Goal: Use online tool/utility: Utilize a website feature to perform a specific function

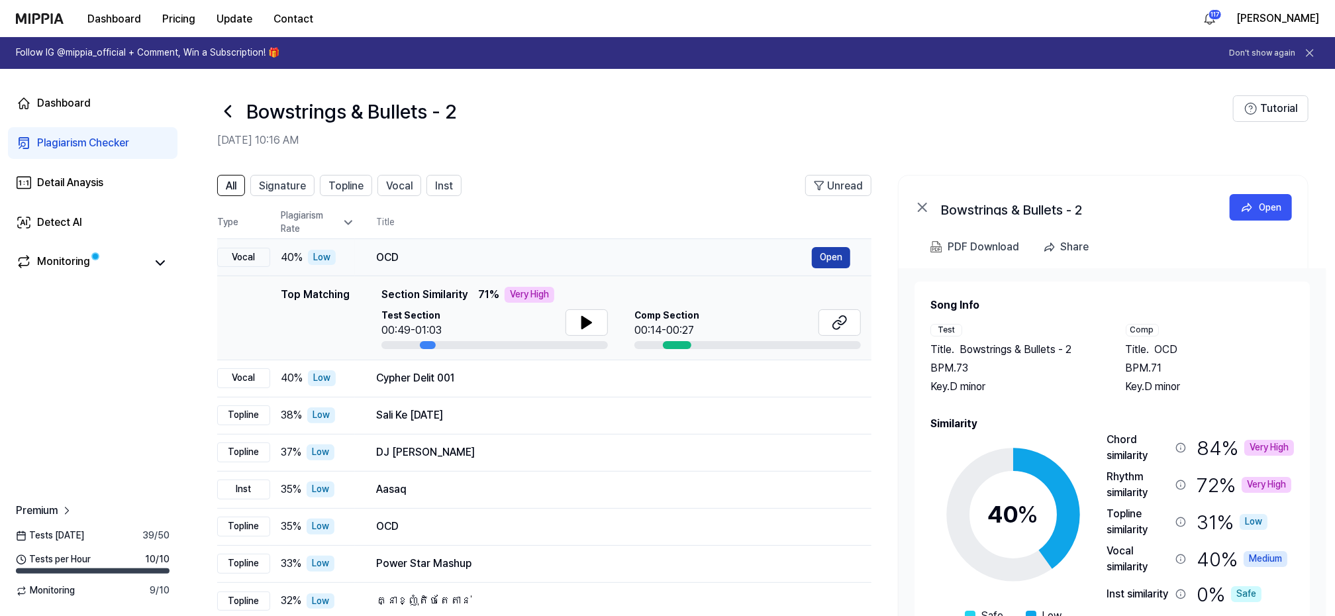
click at [825, 257] on button "Open" at bounding box center [831, 257] width 38 height 21
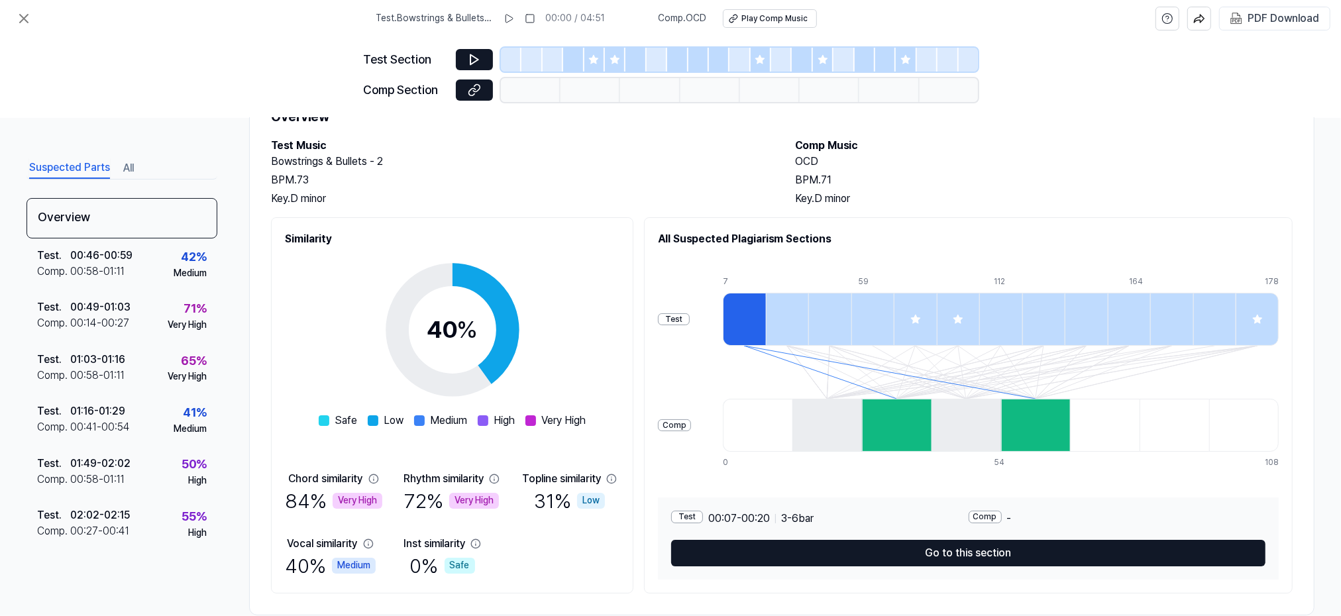
scroll to position [85, 0]
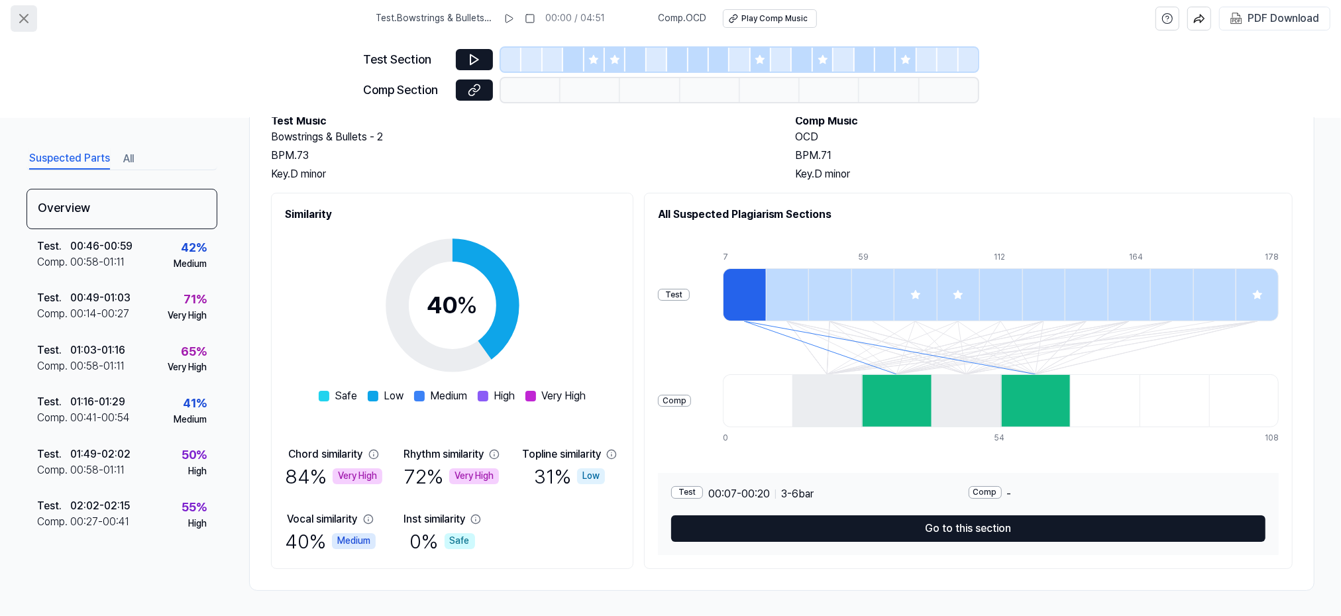
click at [23, 19] on icon at bounding box center [24, 19] width 8 height 8
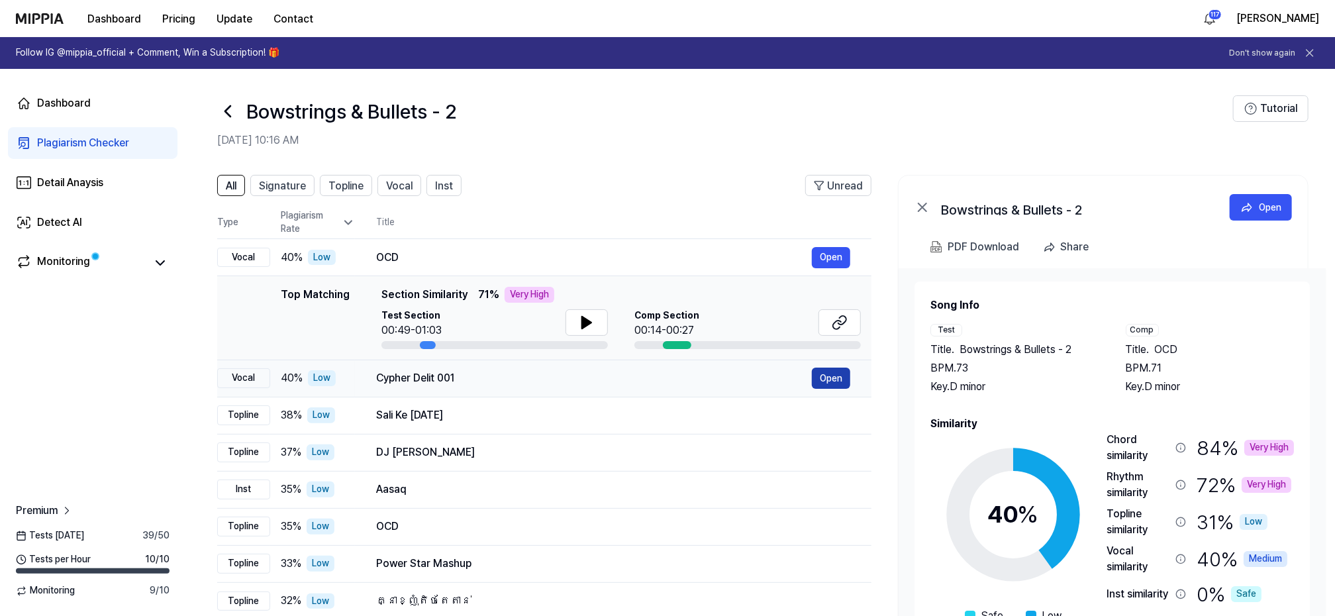
click at [829, 377] on button "Open" at bounding box center [831, 378] width 38 height 21
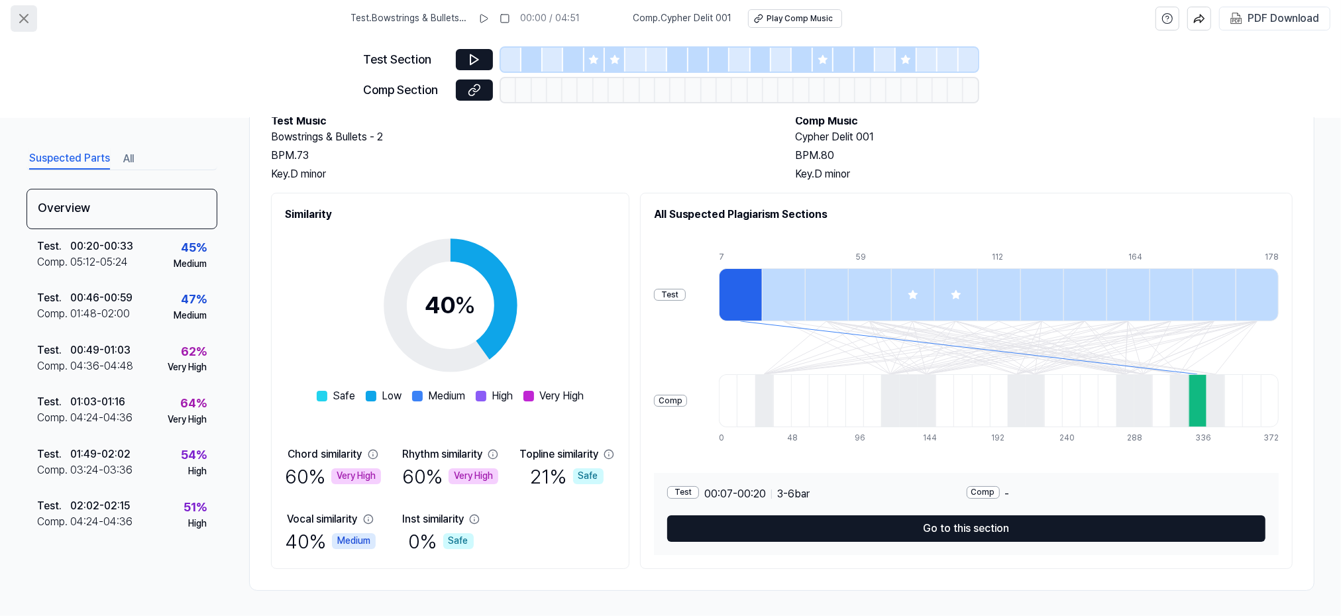
click at [25, 15] on icon at bounding box center [24, 19] width 16 height 16
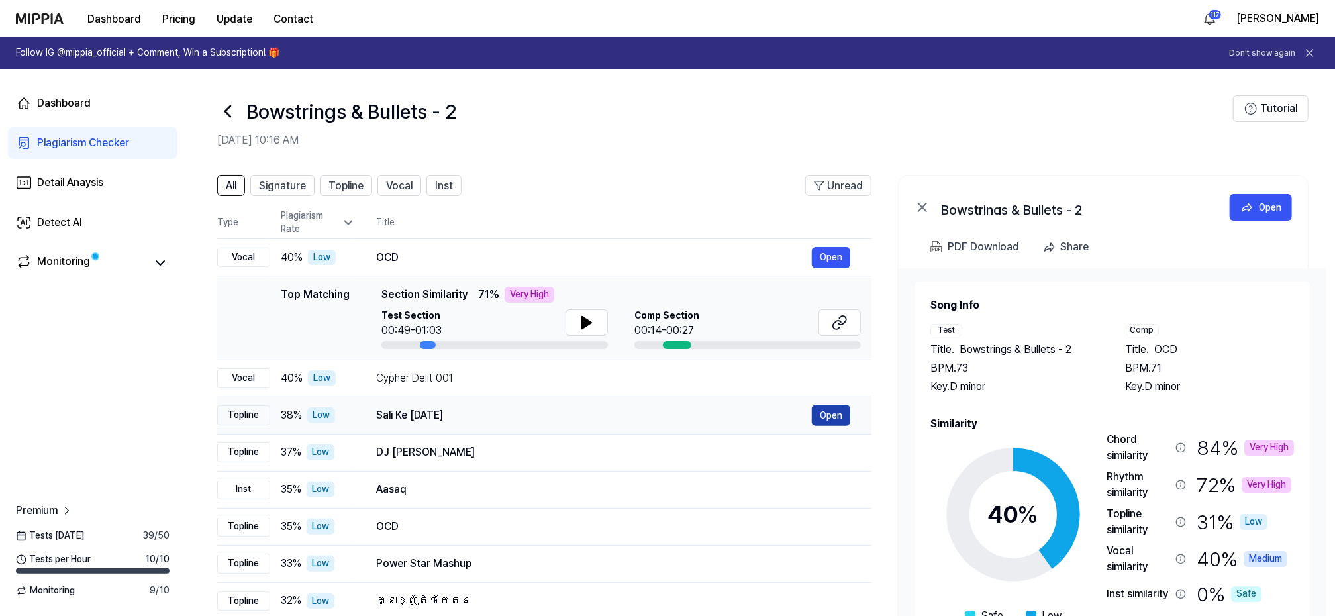
click at [833, 413] on button "Open" at bounding box center [831, 415] width 38 height 21
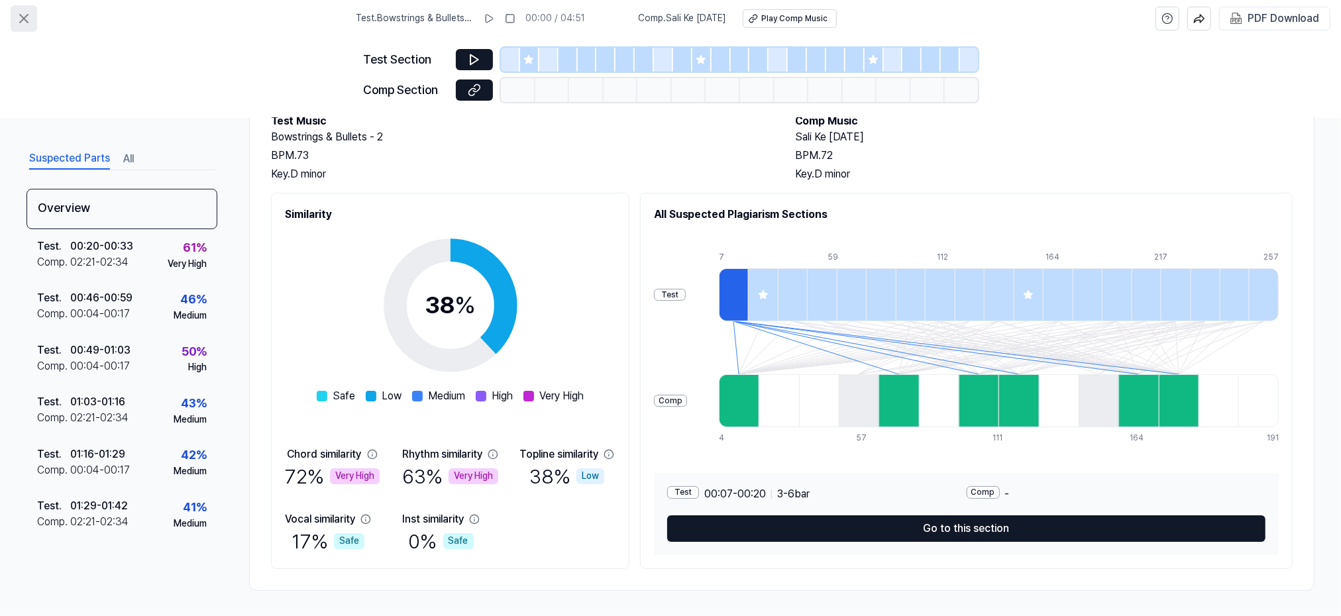
click at [25, 15] on icon at bounding box center [24, 19] width 16 height 16
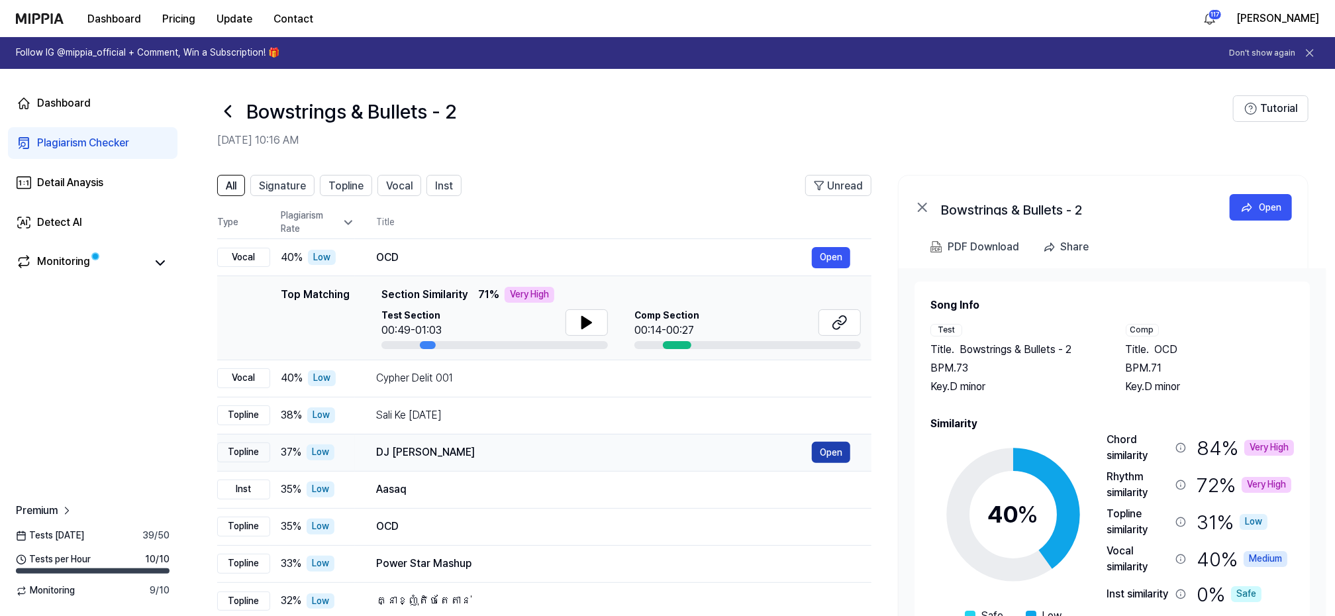
click at [827, 452] on button "Open" at bounding box center [831, 452] width 38 height 21
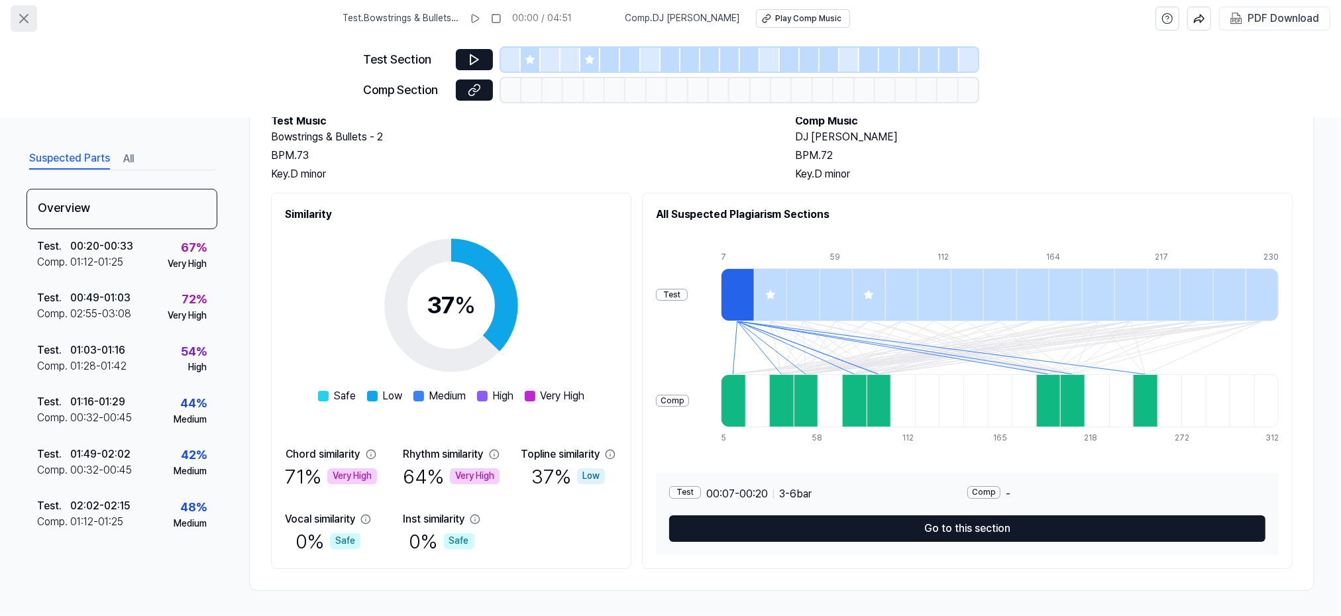
click at [25, 15] on icon at bounding box center [24, 19] width 16 height 16
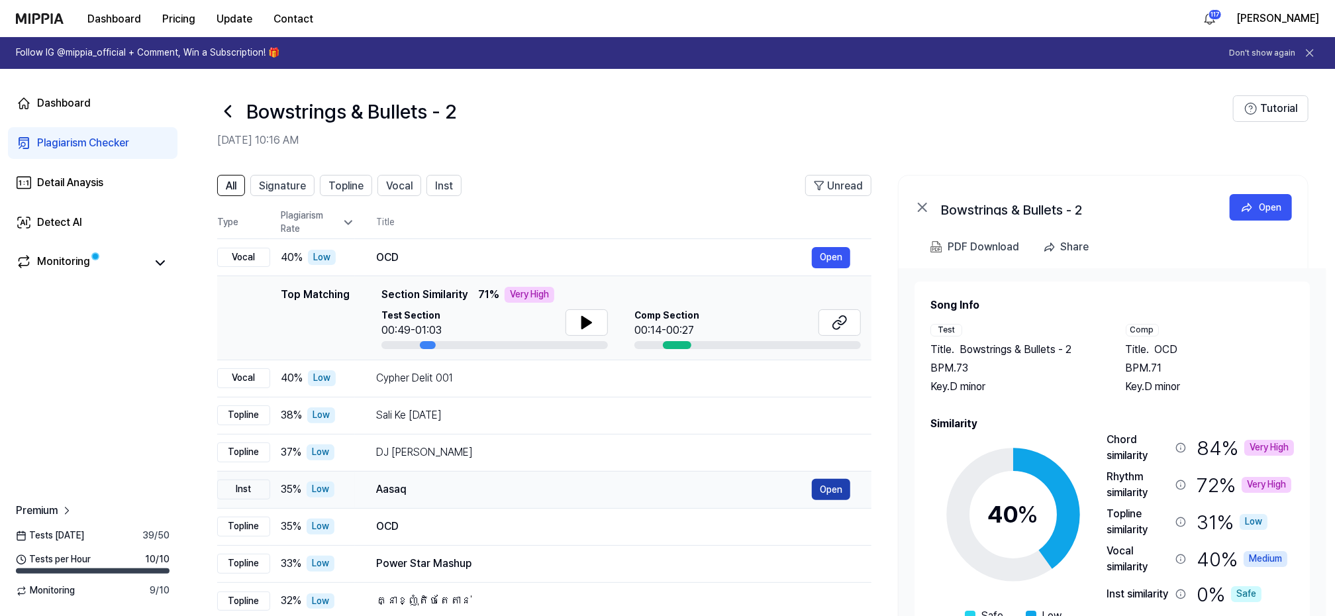
click at [840, 488] on button "Open" at bounding box center [831, 489] width 38 height 21
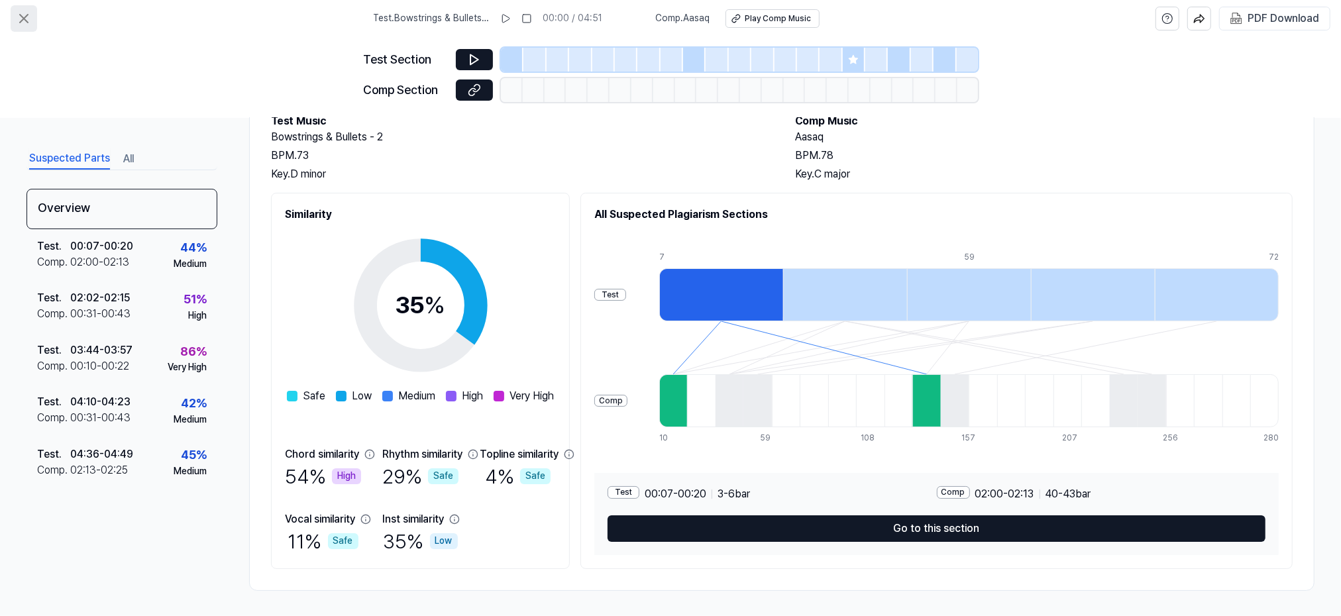
click at [25, 17] on icon at bounding box center [24, 19] width 8 height 8
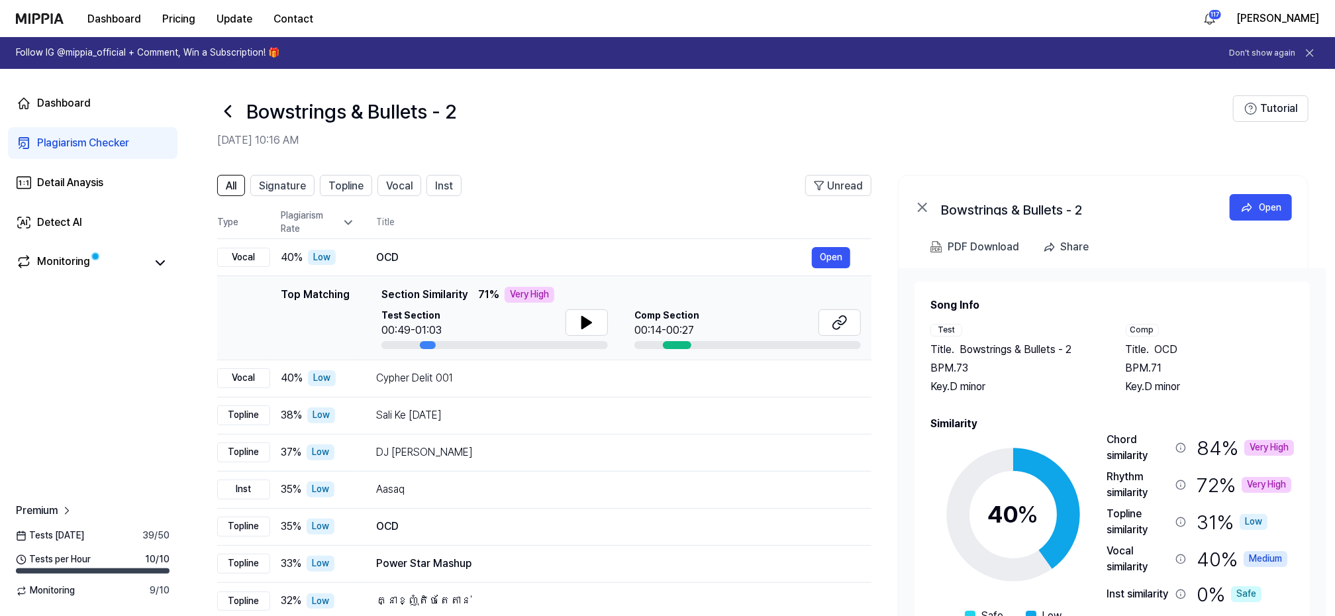
click at [24, 17] on img at bounding box center [40, 18] width 48 height 11
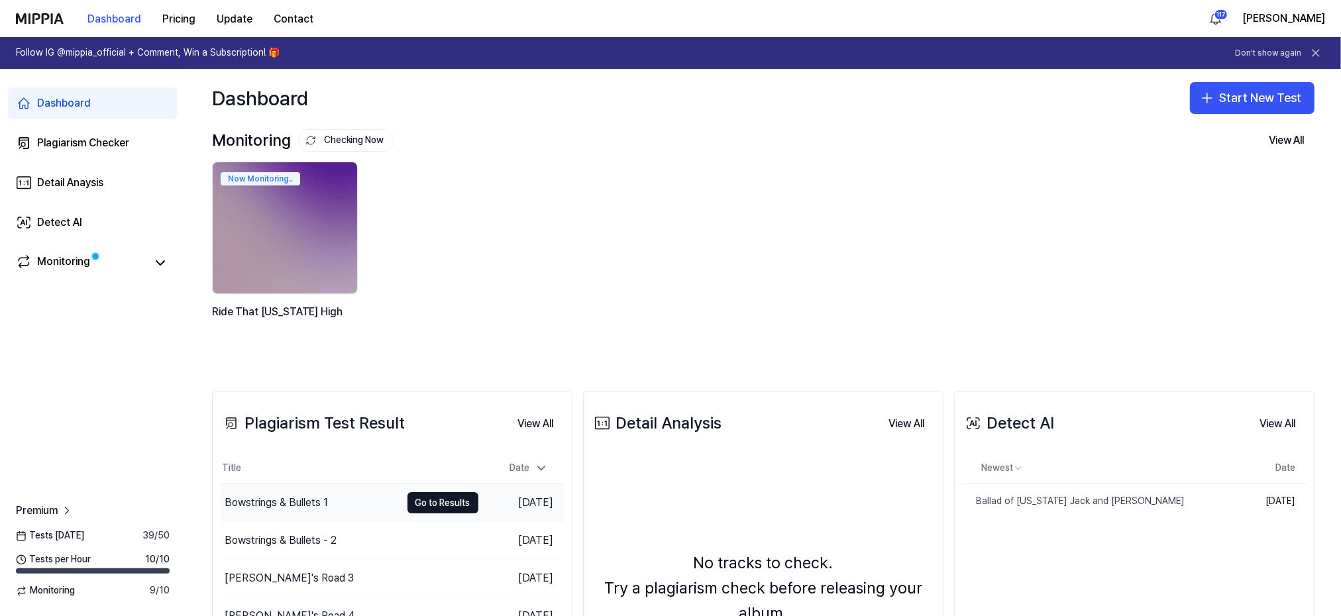
click at [293, 498] on div "Bowstrings & Bullets 1" at bounding box center [276, 503] width 103 height 16
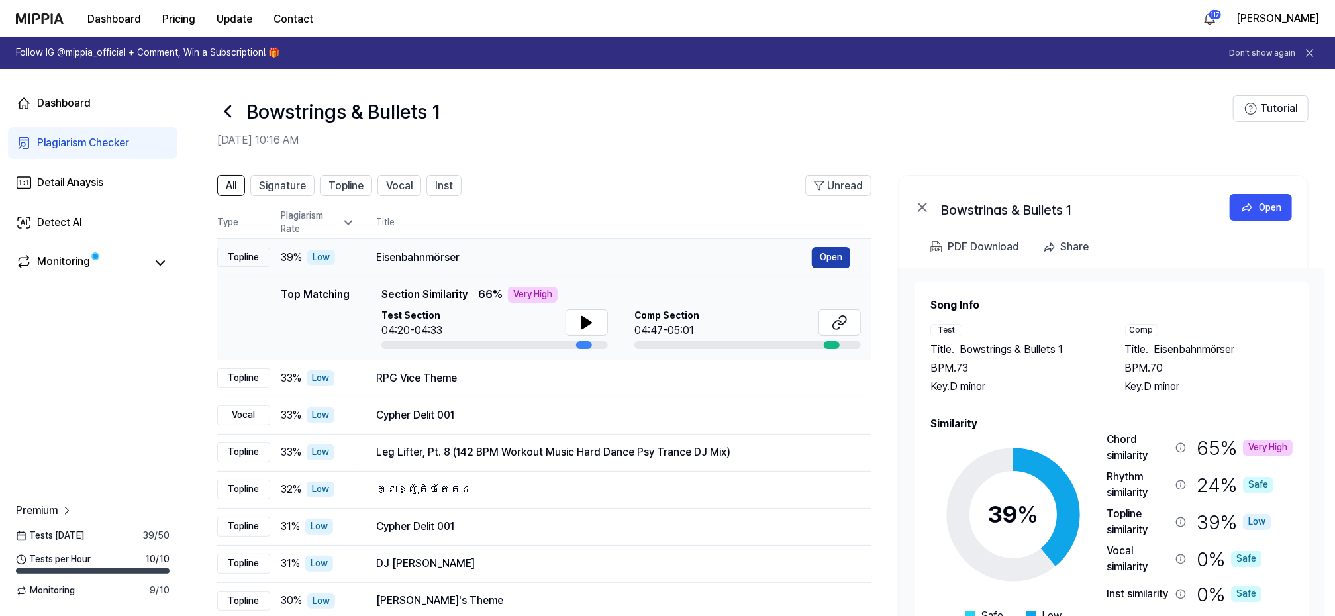
click at [834, 254] on button "Open" at bounding box center [831, 257] width 38 height 21
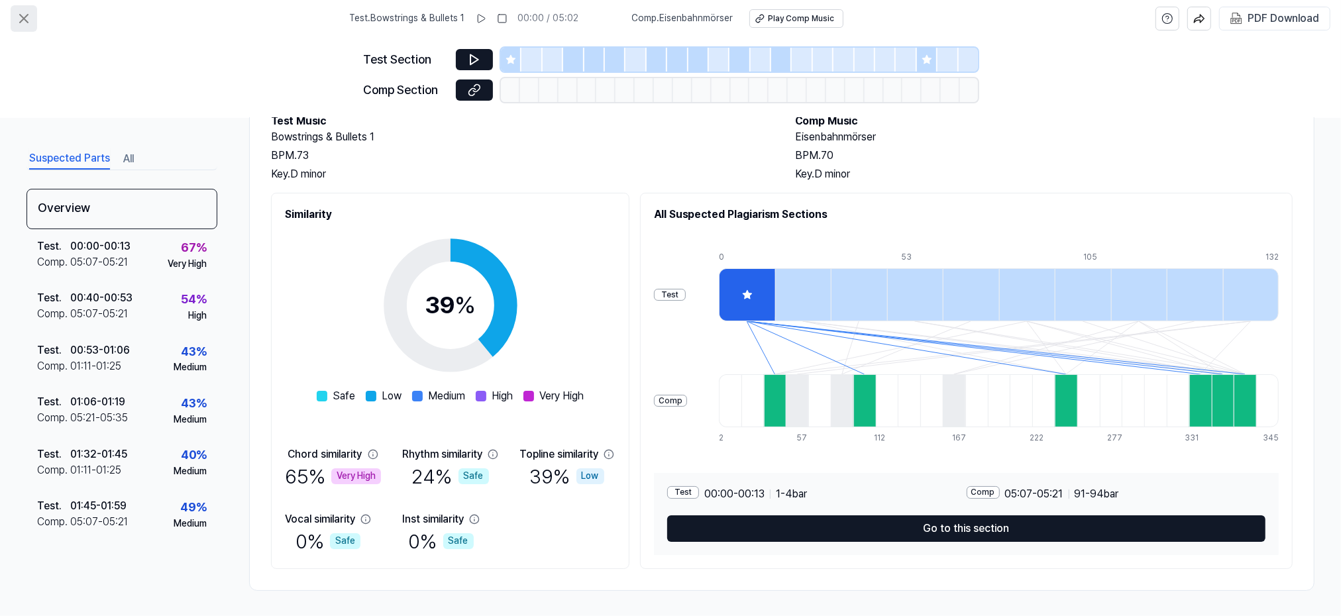
click at [23, 19] on icon at bounding box center [24, 19] width 8 height 8
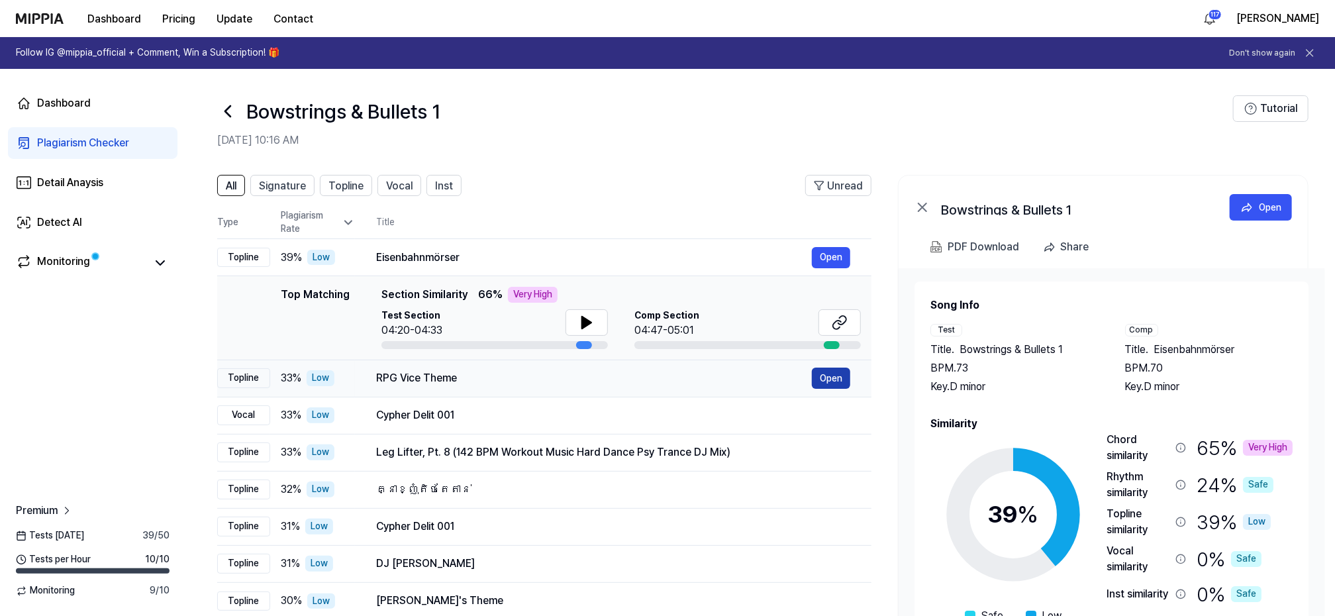
click at [833, 374] on button "Open" at bounding box center [831, 378] width 38 height 21
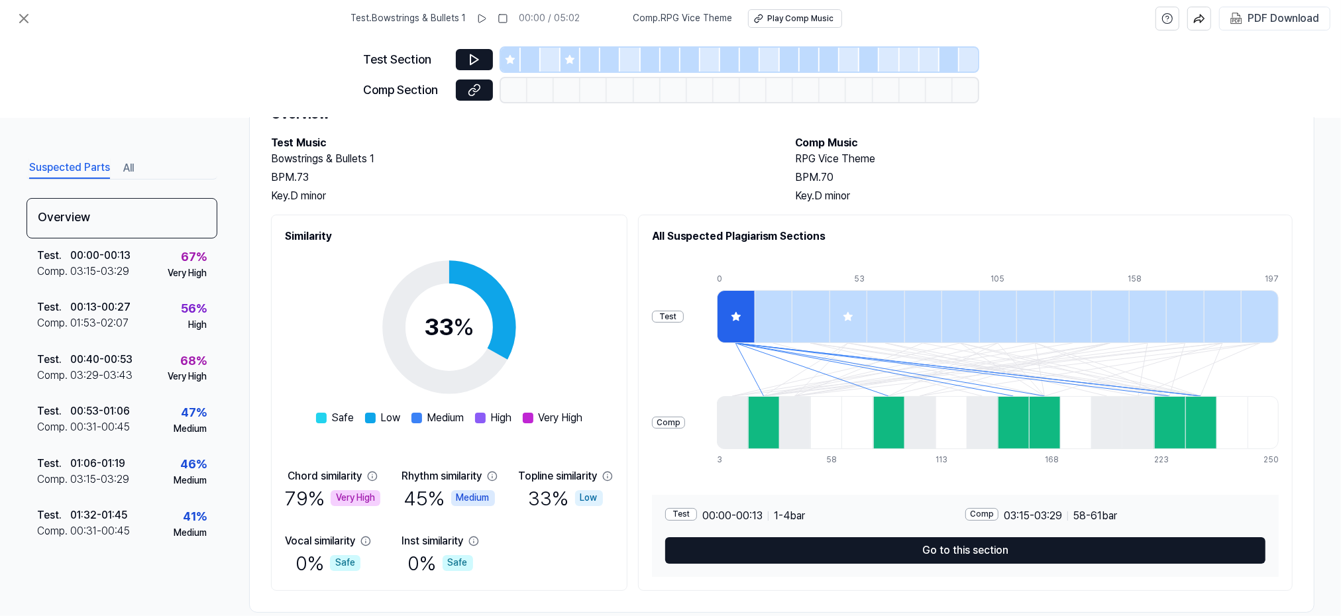
scroll to position [85, 0]
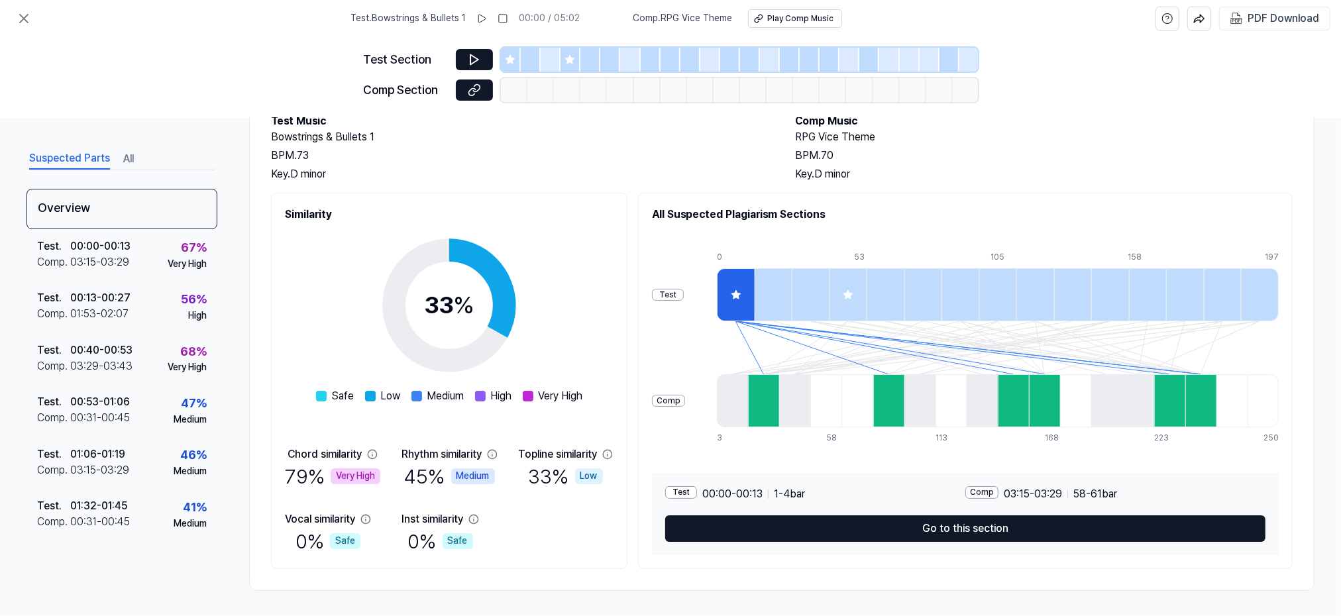
click at [137, 30] on div "Test . Bowstrings & Bullets 1 00:00 / 05:02 Comp . RPG Vice Theme Play Comp Mus…" at bounding box center [670, 18] width 1341 height 37
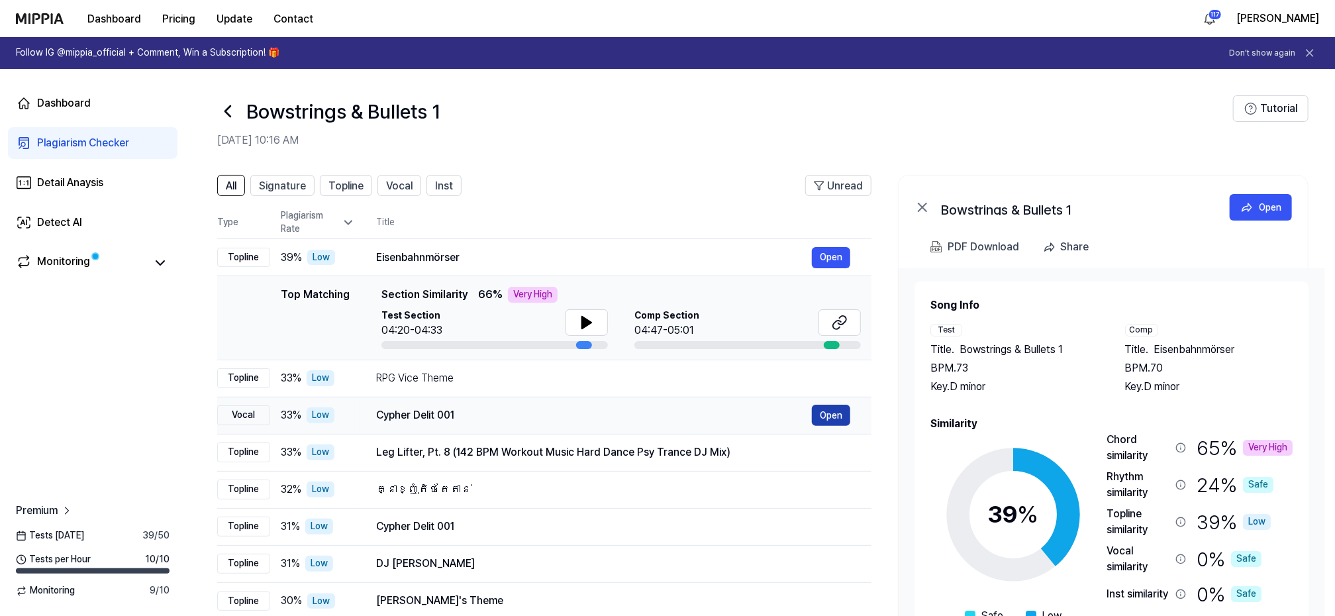
click at [836, 415] on button "Open" at bounding box center [831, 415] width 38 height 21
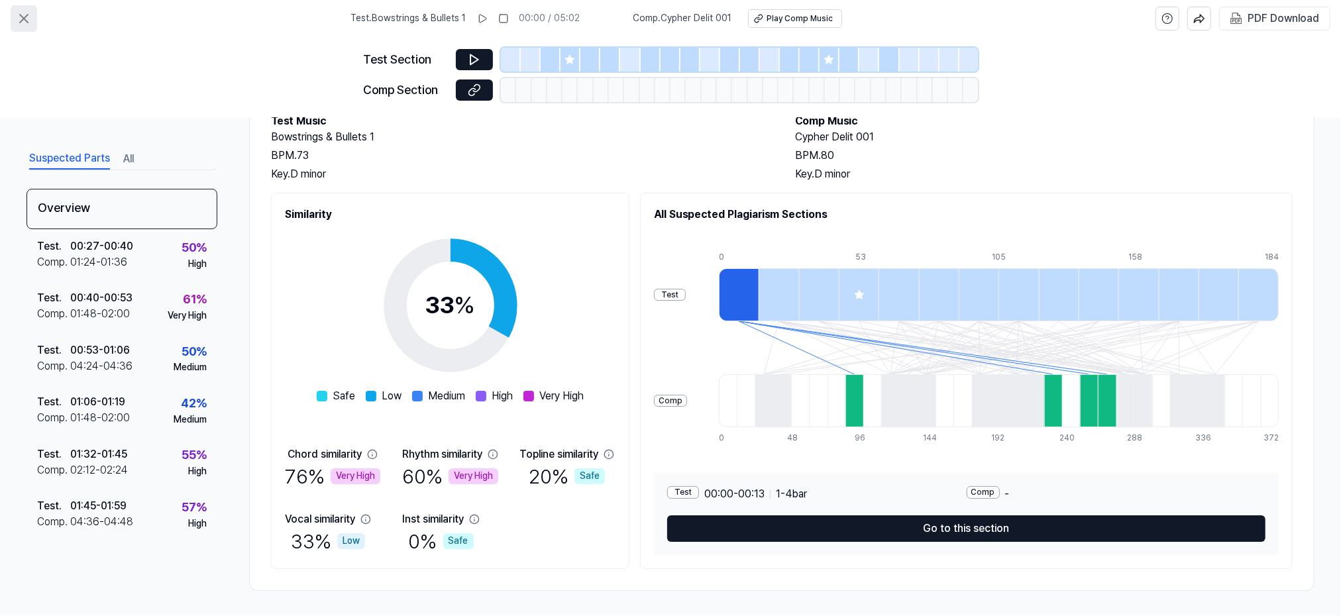
click at [20, 17] on icon at bounding box center [24, 19] width 16 height 16
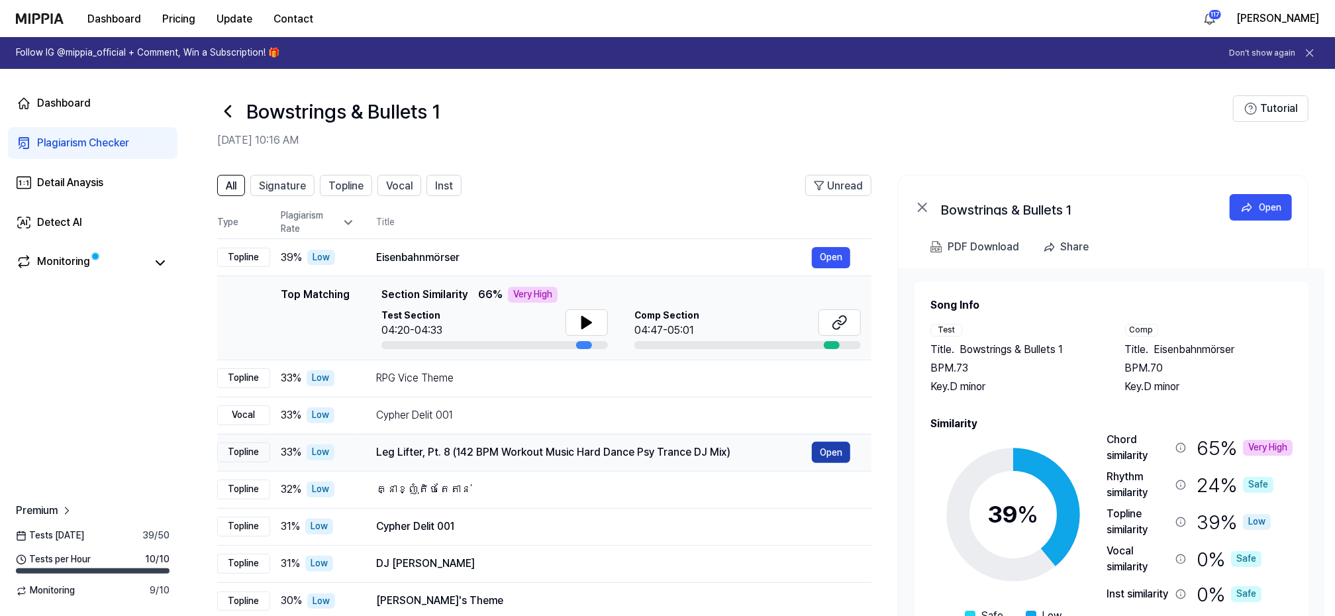
click at [840, 454] on button "Open" at bounding box center [831, 452] width 38 height 21
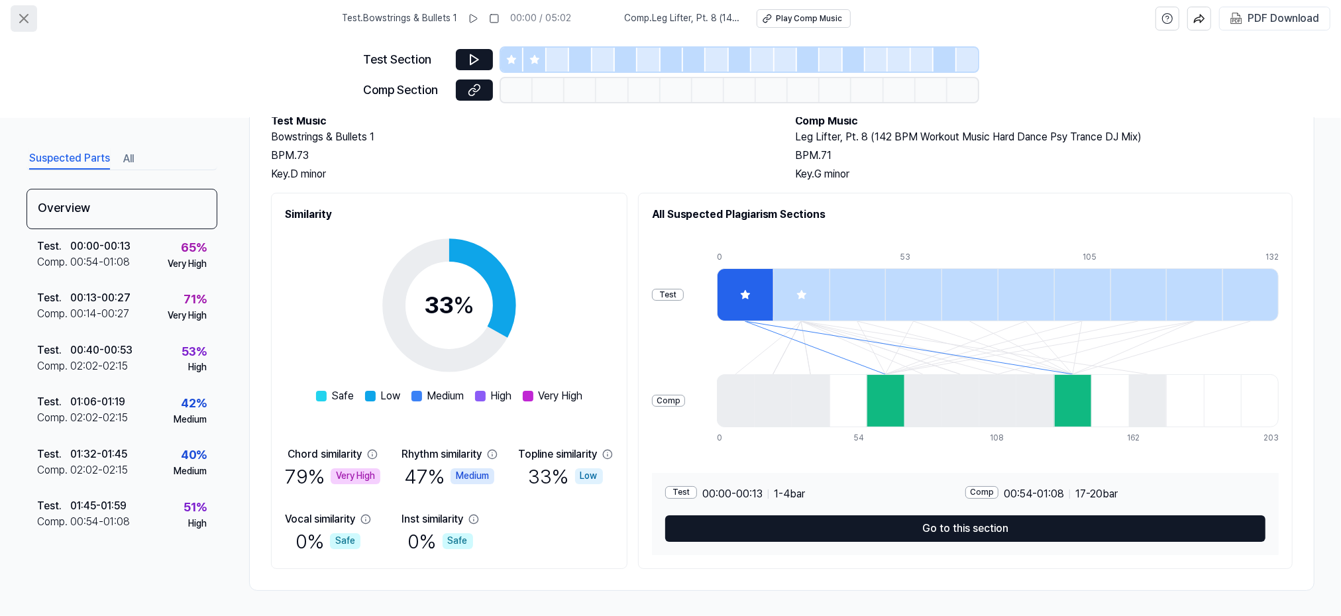
click at [23, 16] on icon at bounding box center [24, 19] width 16 height 16
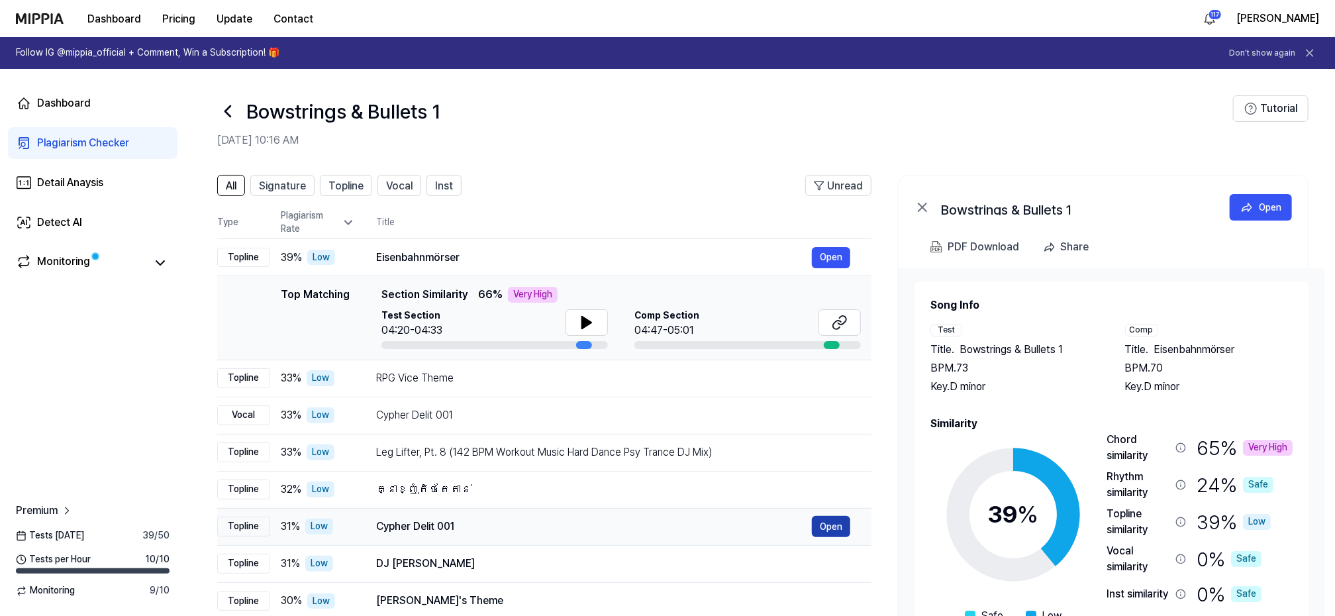
click at [843, 525] on button "Open" at bounding box center [831, 526] width 38 height 21
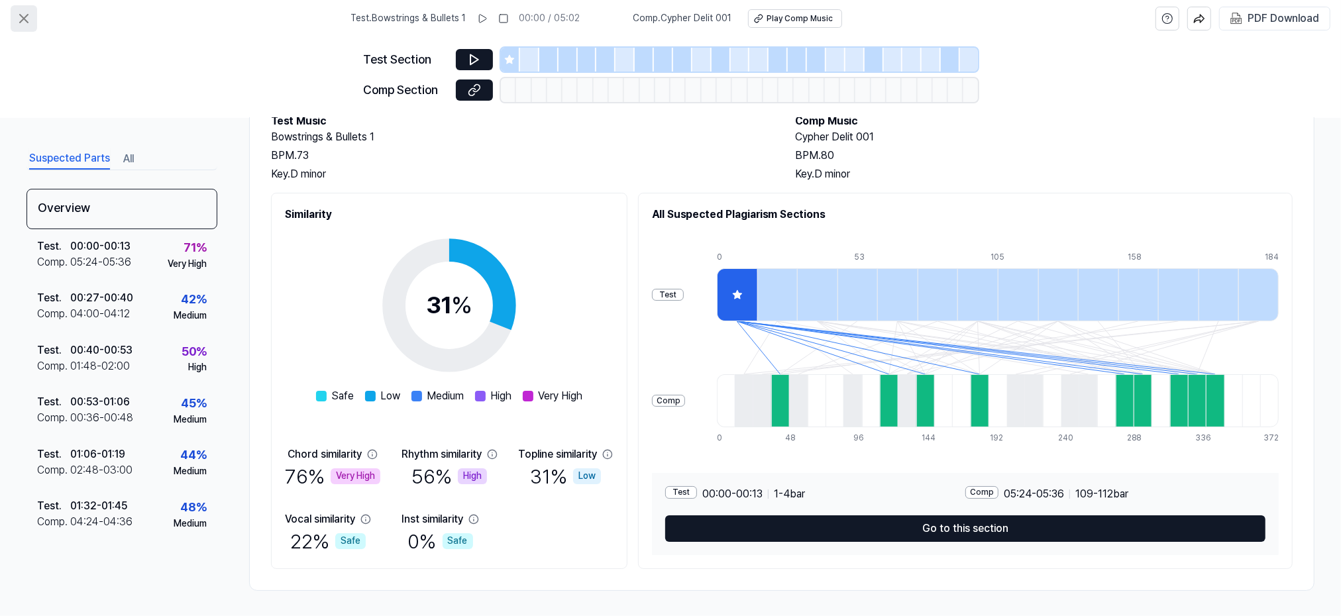
click at [29, 17] on icon at bounding box center [24, 19] width 16 height 16
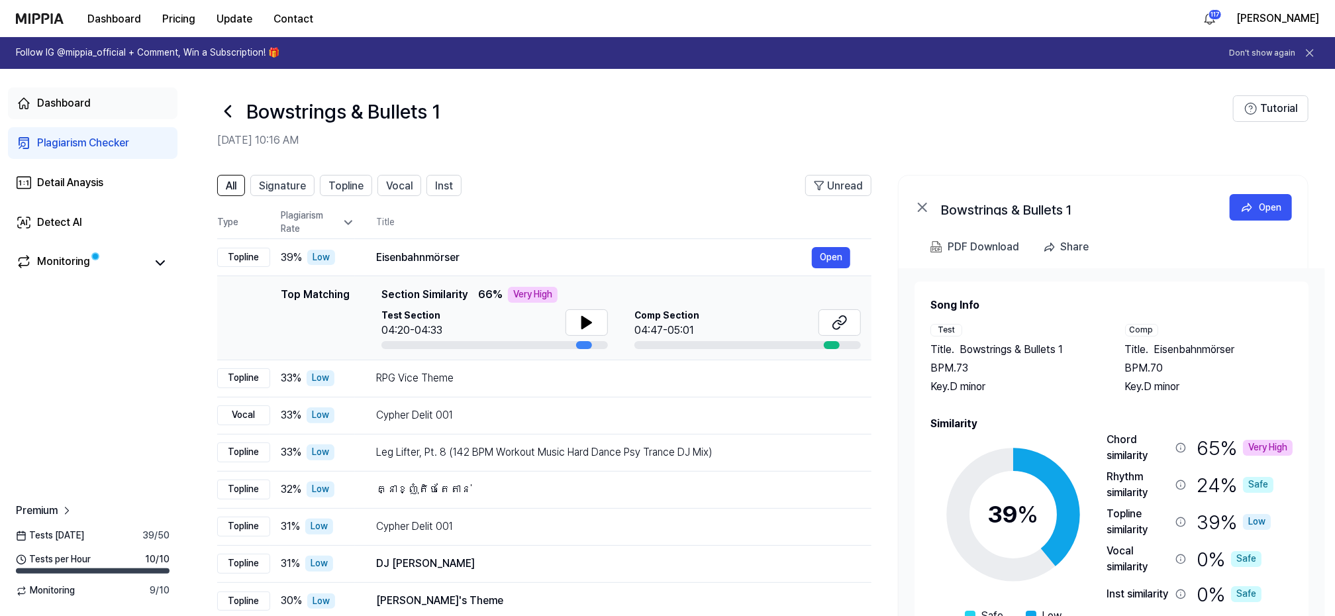
click at [54, 99] on div "Dashboard" at bounding box center [64, 103] width 54 height 16
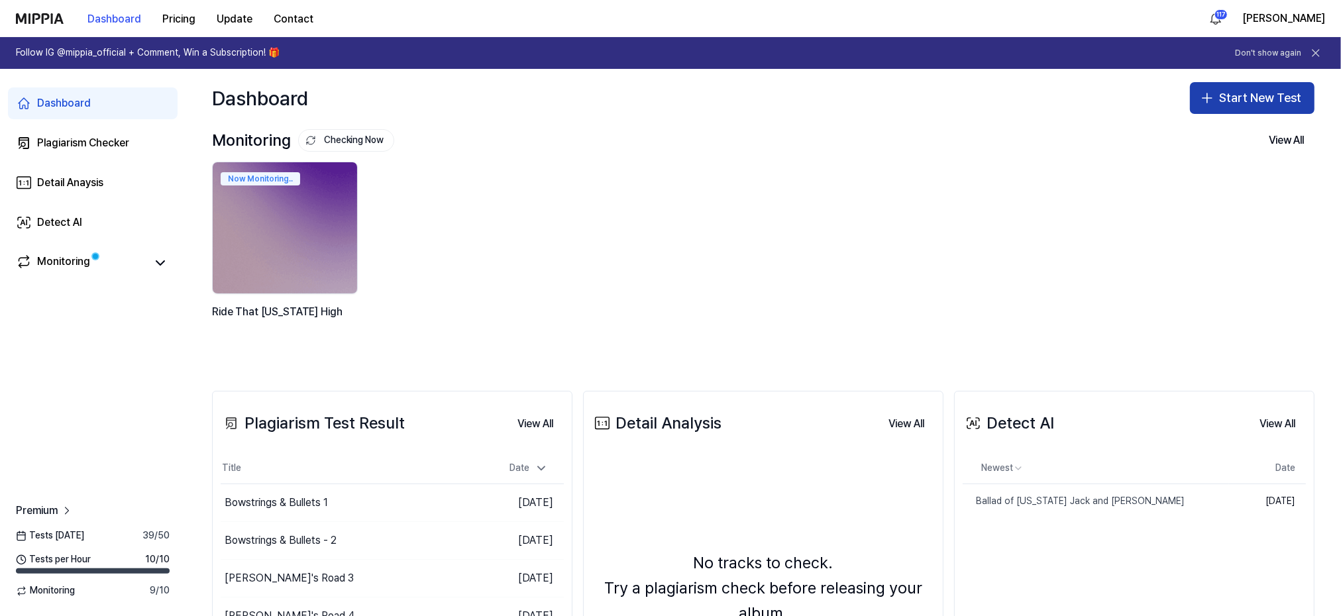
drag, startPoint x: 1239, startPoint y: 97, endPoint x: 1227, endPoint y: 104, distance: 13.6
click at [1238, 97] on button "Start New Test" at bounding box center [1252, 98] width 125 height 32
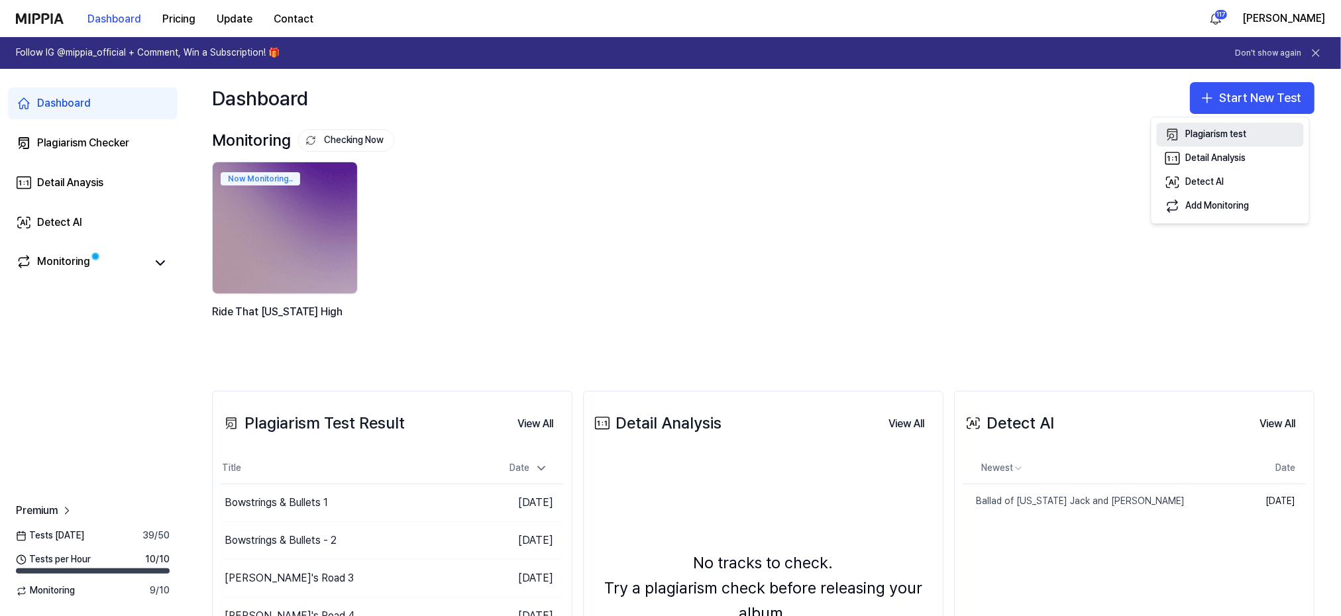
click at [1190, 130] on div "Plagiarism test" at bounding box center [1216, 134] width 61 height 13
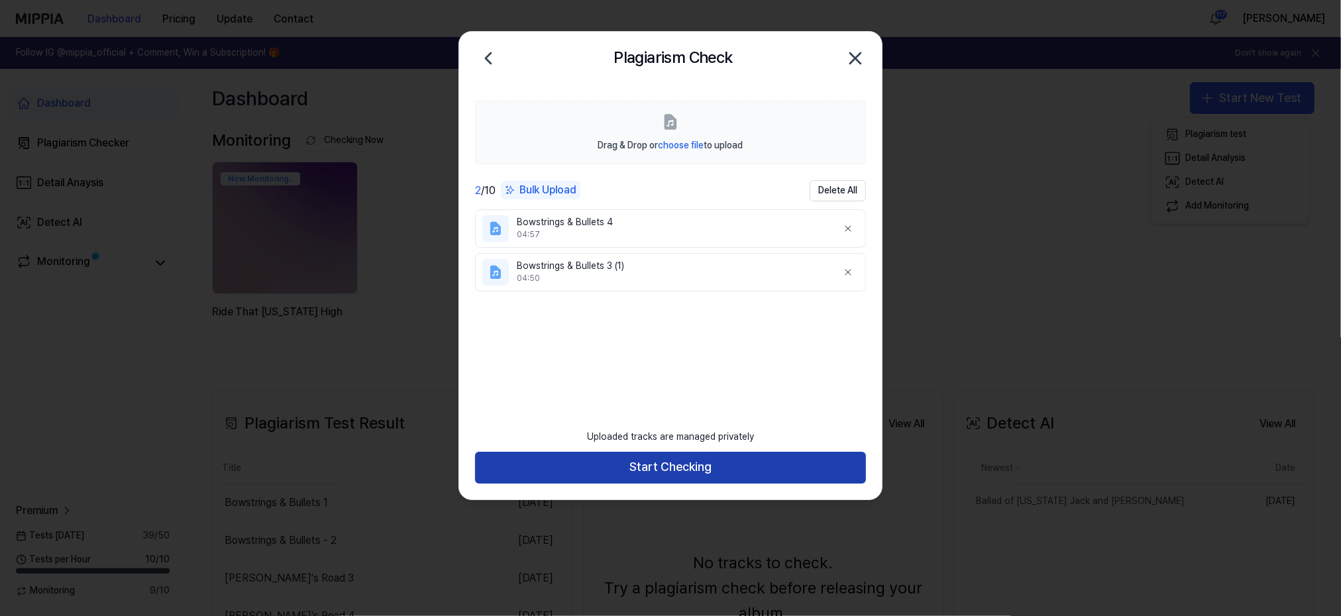
click at [645, 464] on button "Start Checking" at bounding box center [670, 468] width 391 height 32
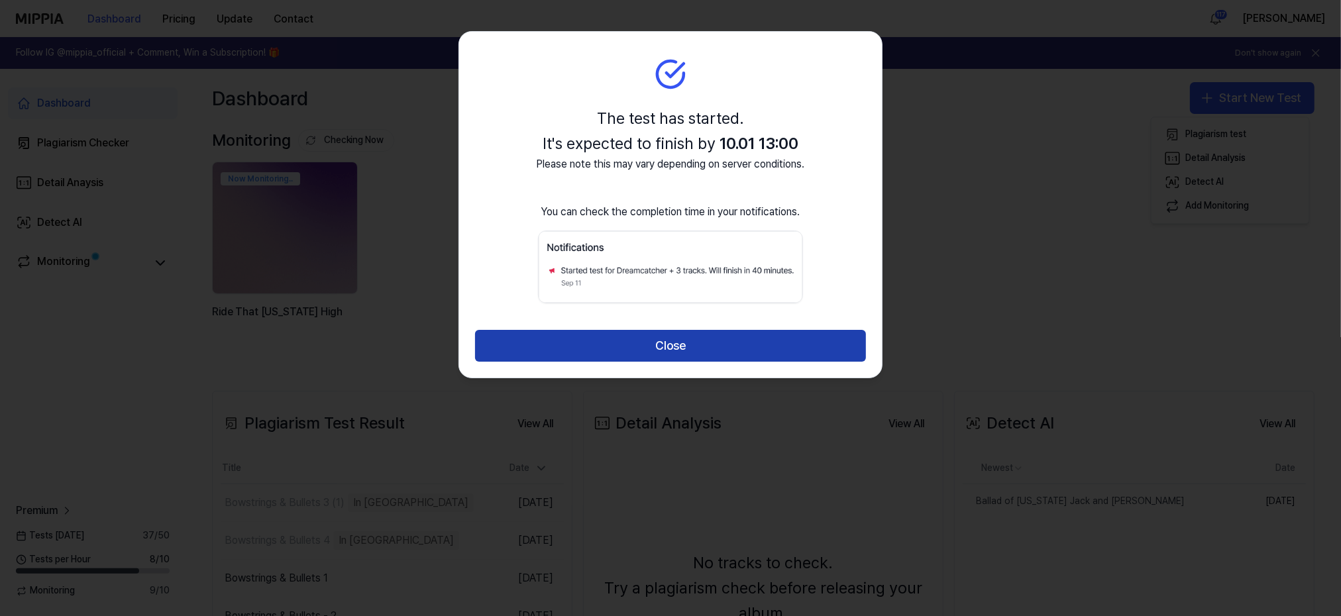
click at [658, 336] on button "Close" at bounding box center [670, 346] width 391 height 32
